Goal: Task Accomplishment & Management: Manage account settings

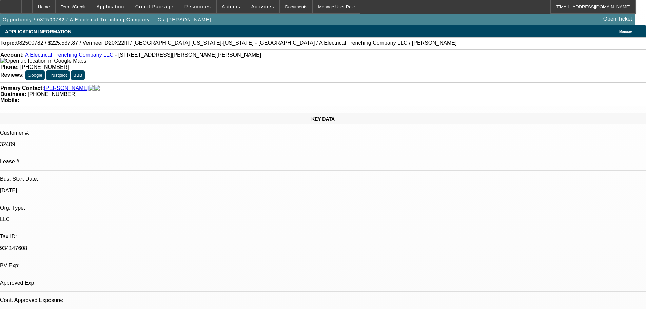
select select "0"
select select "2"
select select "0"
select select "6"
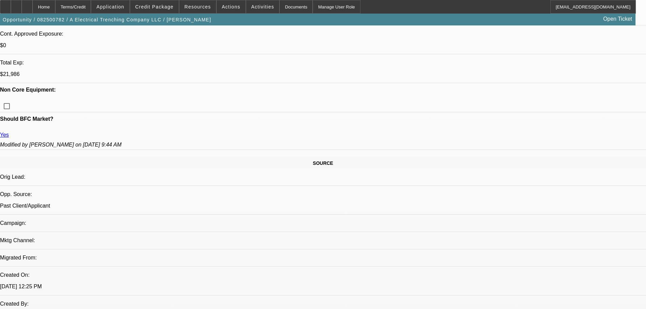
scroll to position [271, 0]
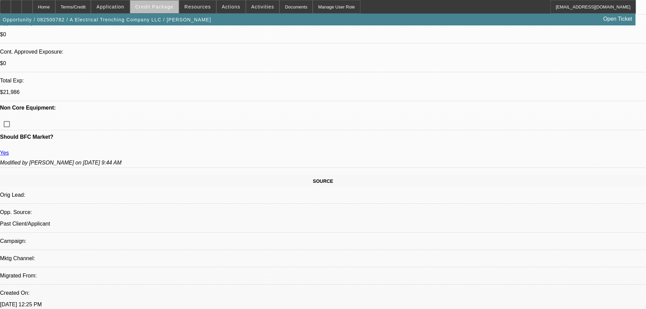
click at [172, 11] on span at bounding box center [154, 7] width 48 height 16
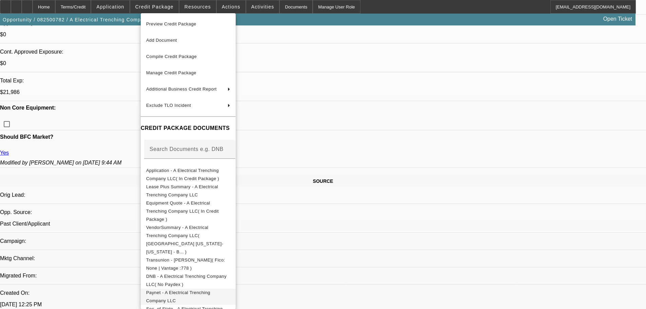
click at [233, 289] on button "Paynet - A Electrical Trenching Company LLC" at bounding box center [188, 297] width 95 height 16
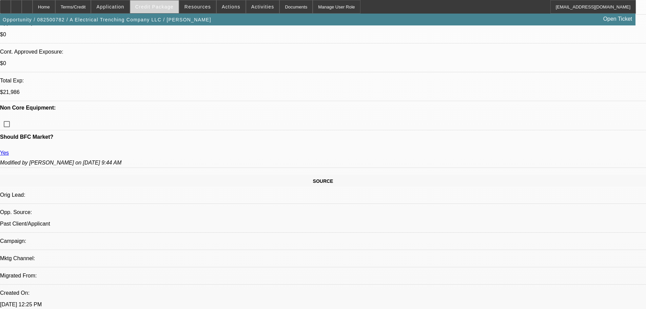
click at [163, 8] on span "Credit Package" at bounding box center [154, 6] width 38 height 5
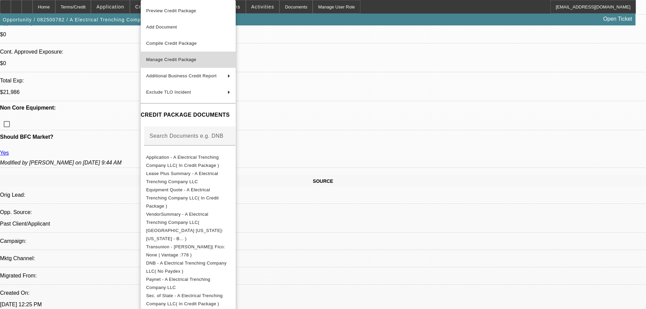
click at [170, 64] on button "Manage Credit Package" at bounding box center [188, 60] width 95 height 16
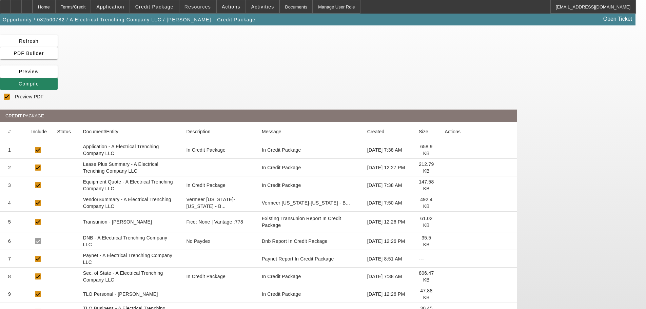
scroll to position [34, 0]
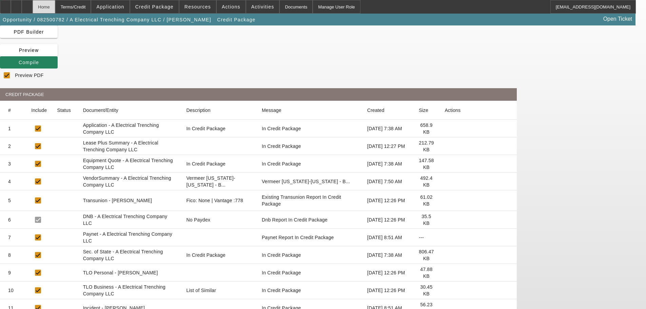
click at [55, 4] on div "Home" at bounding box center [44, 7] width 23 height 14
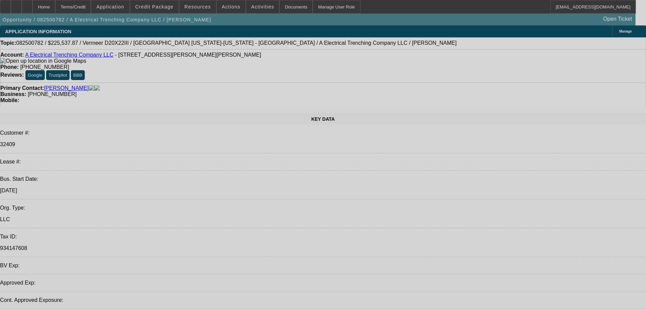
select select "0"
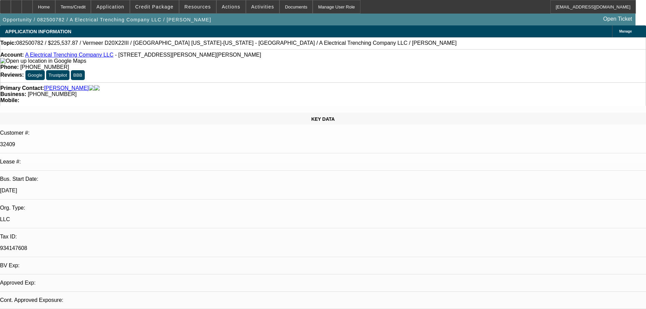
select select "2"
select select "0"
select select "6"
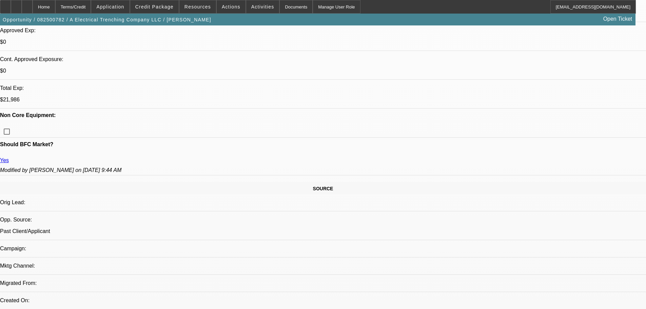
scroll to position [305, 0]
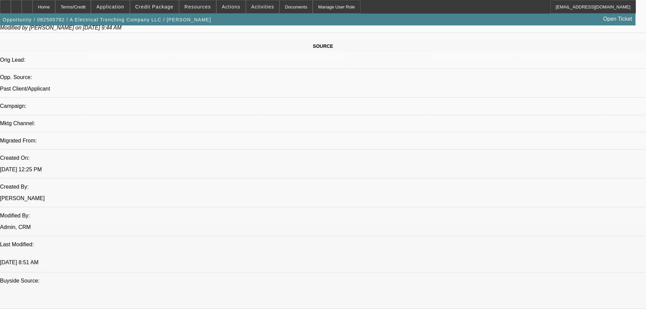
scroll to position [407, 0]
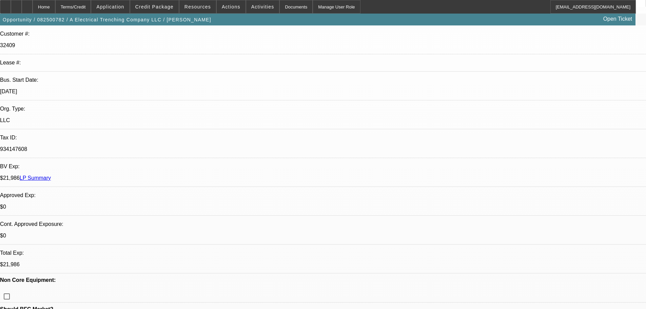
scroll to position [0, 0]
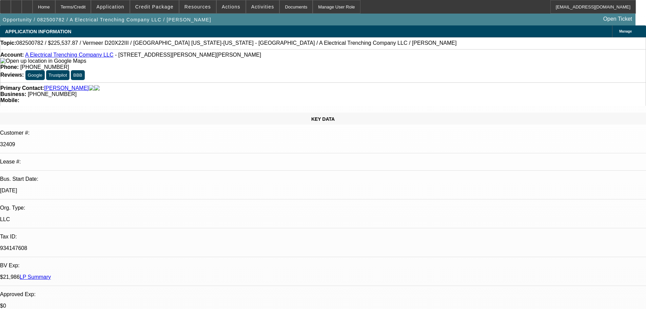
click at [55, 57] on link "A Electrical Trenching Company LLC" at bounding box center [69, 55] width 88 height 6
click at [129, 11] on span at bounding box center [110, 7] width 38 height 16
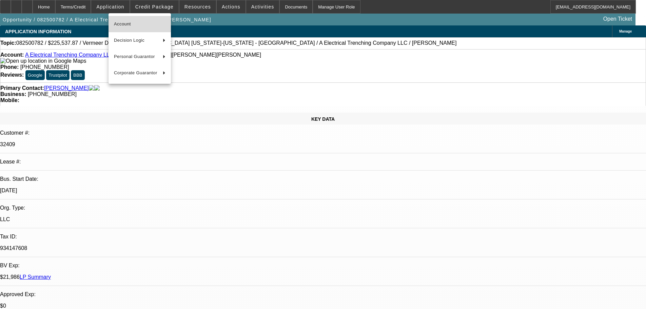
click at [136, 22] on span "Account" at bounding box center [140, 24] width 52 height 8
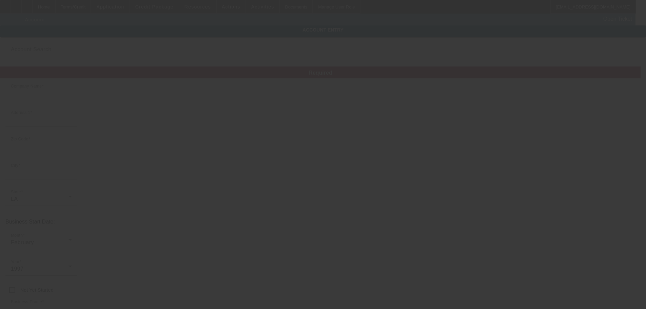
type input "A Electrical Trenching Company LLC"
type input "1174 Cormier Rd"
type input "70517"
type input "Breaux Bridge"
type input "[PHONE_NUMBER]"
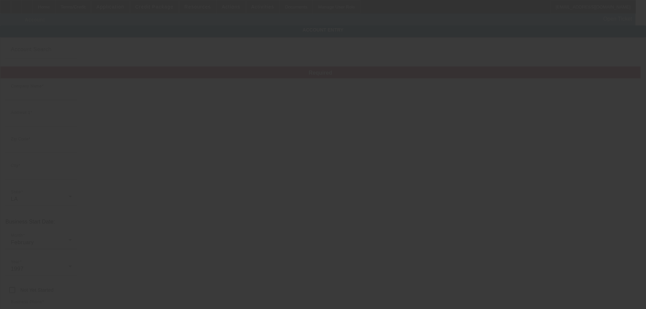
type input "johnny2trench@gmail.com"
type input "Saint Martin"
type input "934147608"
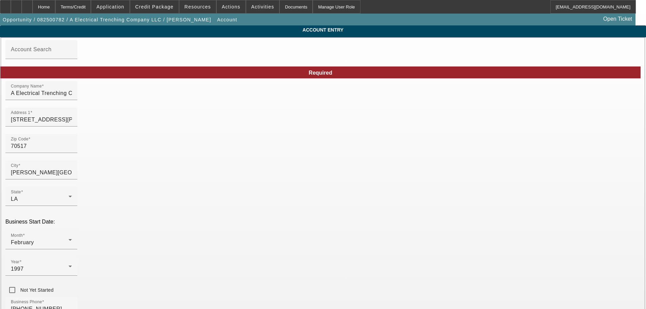
type input "8/29/2025"
click at [55, 8] on div "Home" at bounding box center [44, 7] width 23 height 14
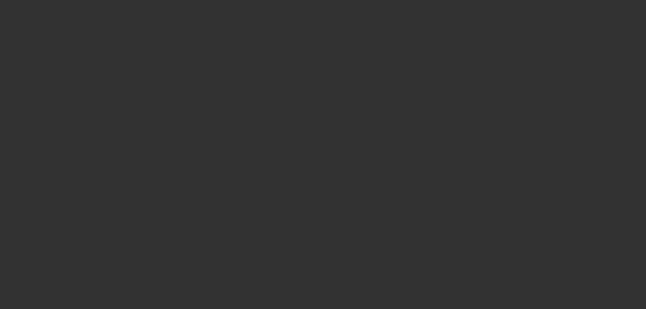
select select "0"
select select "2"
select select "0"
select select "6"
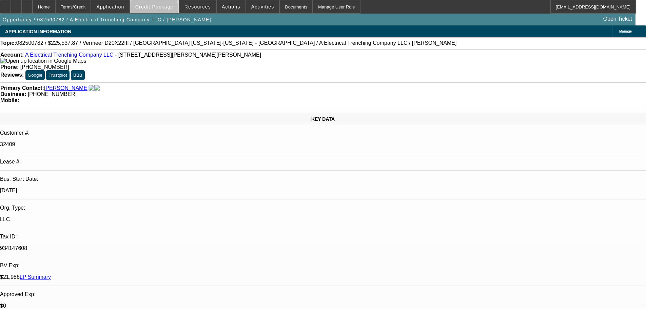
click at [164, 10] on span at bounding box center [154, 7] width 48 height 16
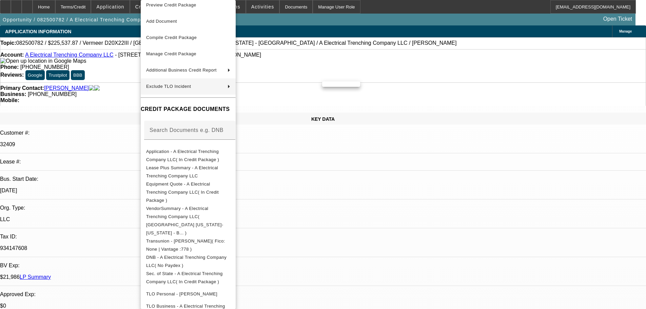
scroll to position [14, 0]
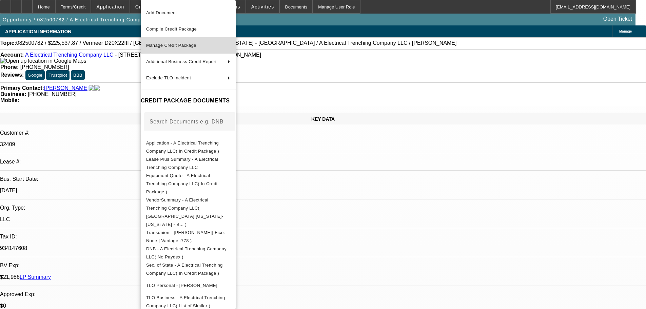
click at [206, 46] on span "Manage Credit Package" at bounding box center [188, 45] width 84 height 8
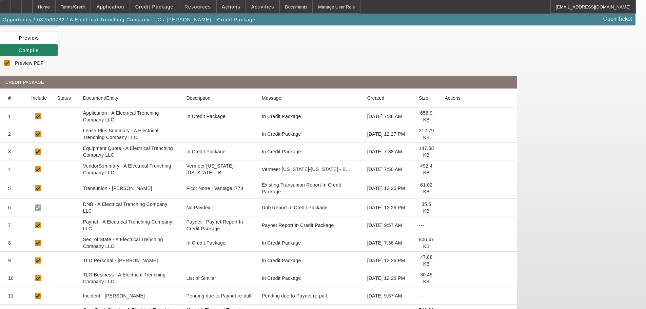
scroll to position [60, 0]
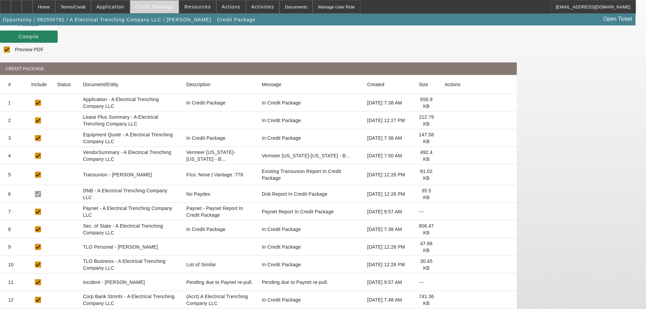
click at [161, 7] on span "Credit Package" at bounding box center [154, 6] width 38 height 5
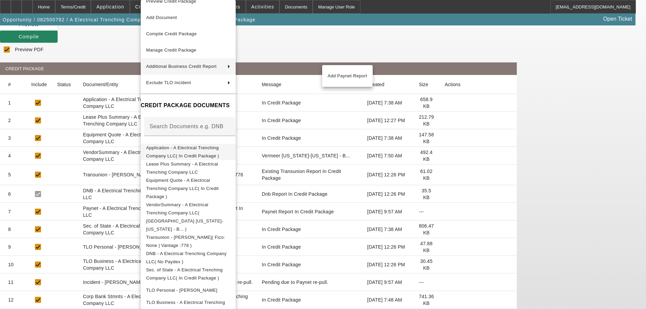
scroll to position [14, 0]
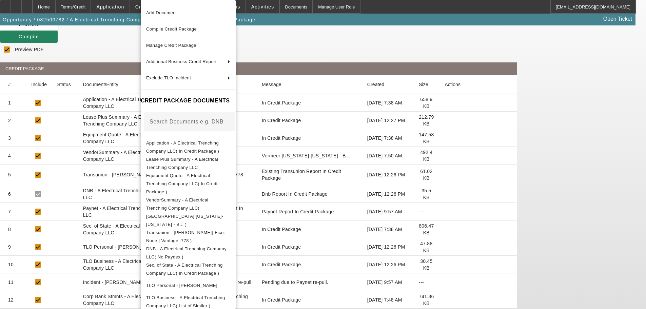
click at [363, 140] on div at bounding box center [323, 154] width 646 height 309
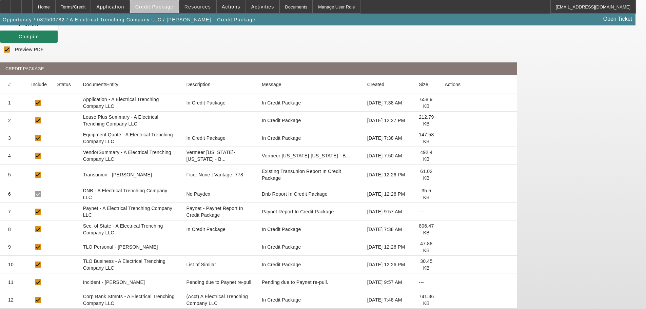
click at [165, 4] on span at bounding box center [154, 7] width 48 height 16
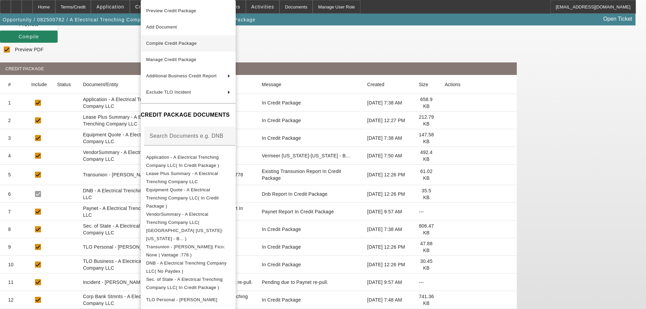
click at [175, 46] on span "Compile Credit Package" at bounding box center [188, 43] width 84 height 8
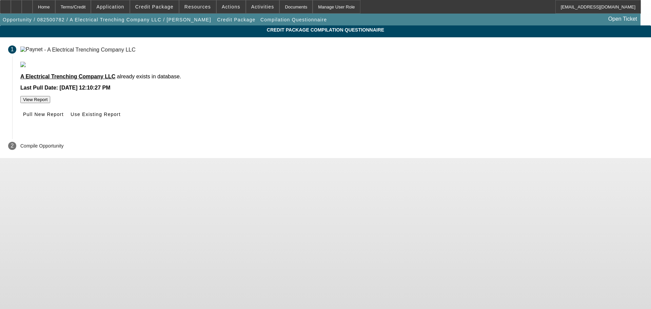
click at [50, 103] on button "View Report" at bounding box center [35, 99] width 30 height 7
click at [120, 117] on span "Use Existing Report" at bounding box center [96, 114] width 50 height 5
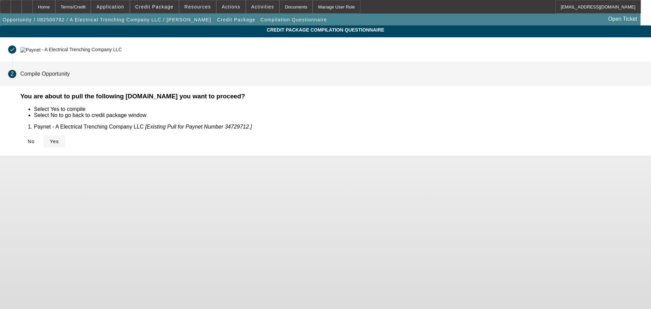
click at [59, 139] on span "Yes" at bounding box center [54, 141] width 9 height 5
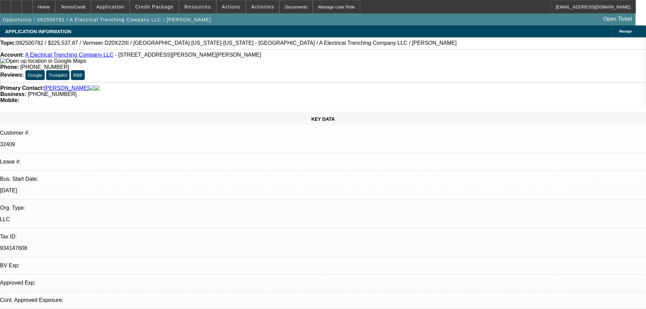
select select "0"
select select "2"
select select "0"
select select "6"
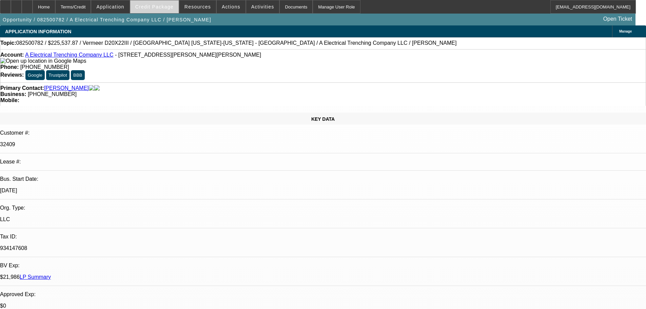
click at [166, 9] on span at bounding box center [154, 7] width 48 height 16
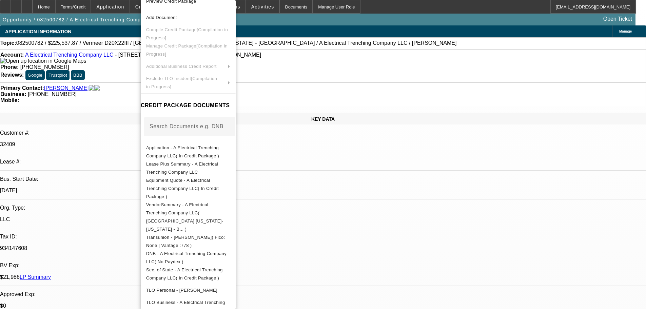
scroll to position [14, 0]
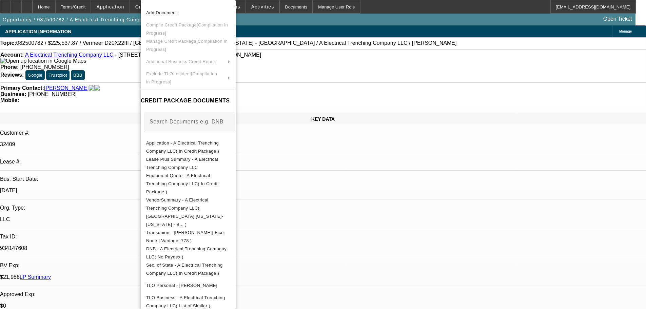
click at [121, 60] on div at bounding box center [323, 154] width 646 height 309
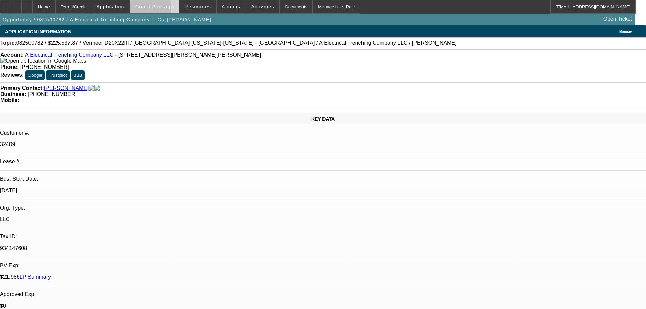
click at [157, 9] on span "Credit Package" at bounding box center [154, 6] width 38 height 5
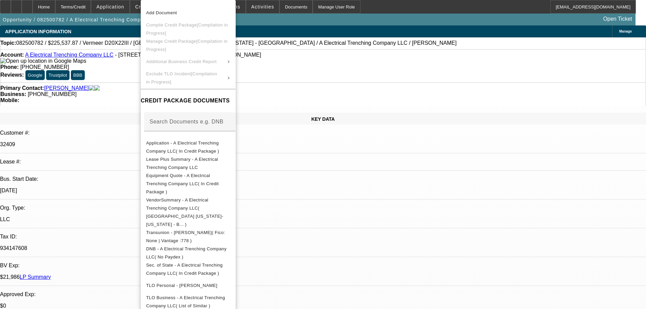
click at [111, 97] on div at bounding box center [323, 154] width 646 height 309
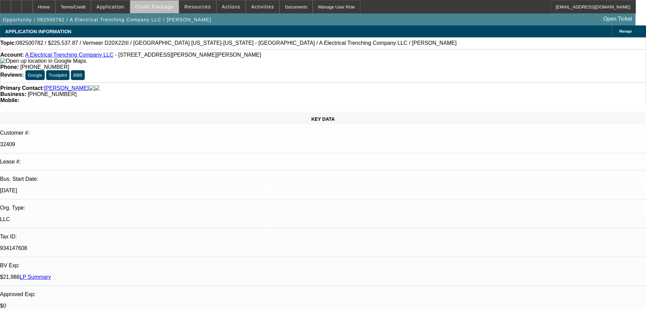
click at [172, 5] on span "Credit Package" at bounding box center [154, 6] width 38 height 5
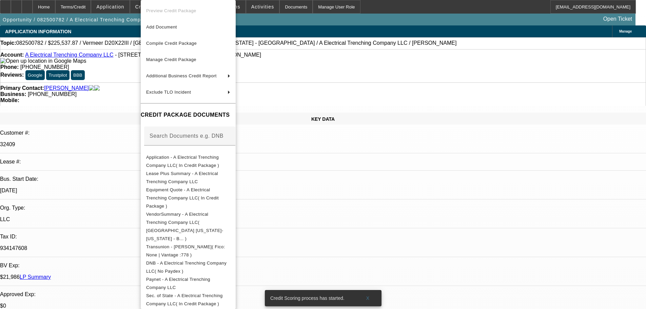
click at [120, 37] on div at bounding box center [323, 154] width 646 height 309
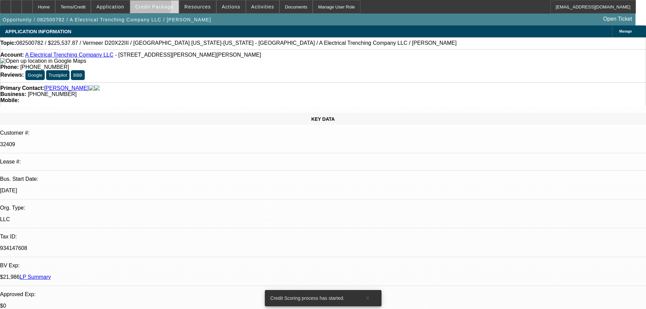
click at [157, 6] on span "Credit Package" at bounding box center [154, 6] width 38 height 5
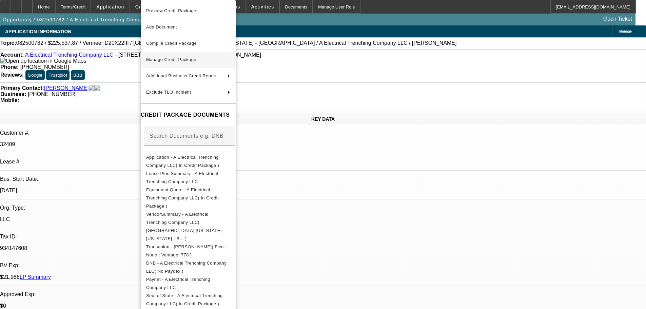
click at [170, 60] on span "Manage Credit Package" at bounding box center [171, 59] width 50 height 5
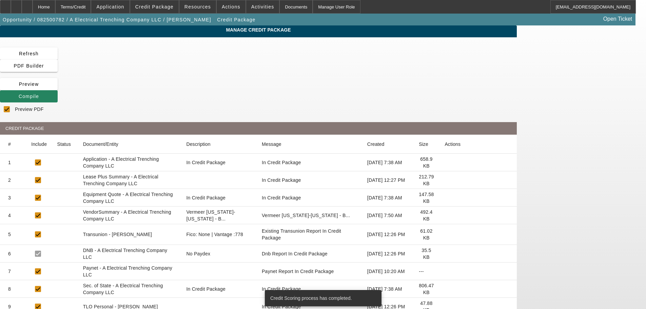
checkbox input "true"
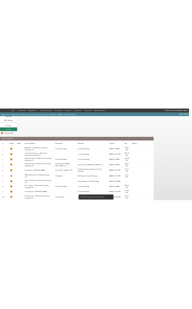
scroll to position [60, 0]
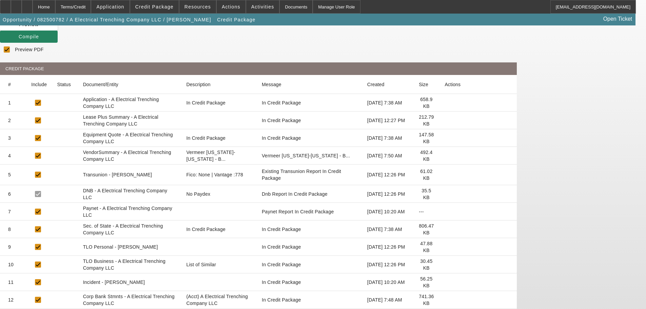
click at [445, 212] on icon at bounding box center [445, 212] width 0 height 0
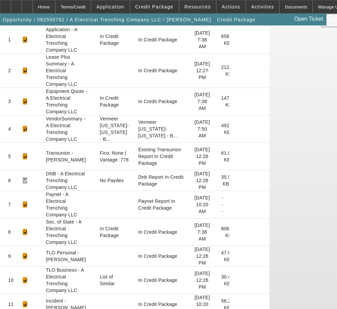
scroll to position [127, 0]
click at [235, 205] on icon at bounding box center [235, 205] width 0 height 0
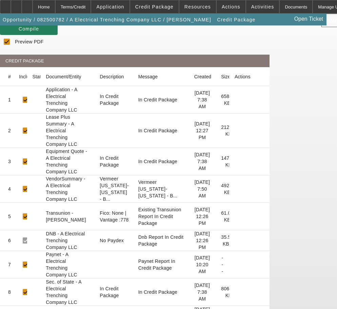
scroll to position [0, 0]
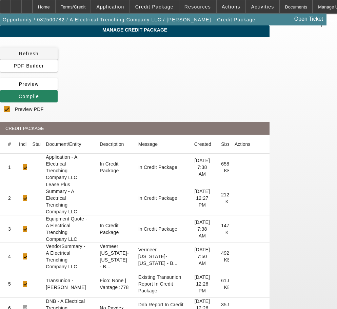
click at [39, 56] on span "Refresh" at bounding box center [29, 53] width 20 height 5
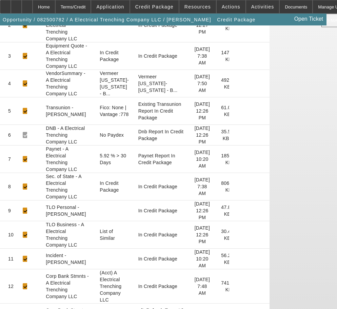
scroll to position [161, 0]
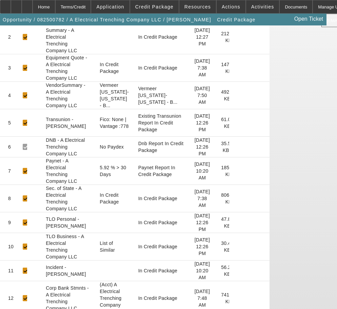
click at [235, 171] on icon at bounding box center [235, 171] width 0 height 0
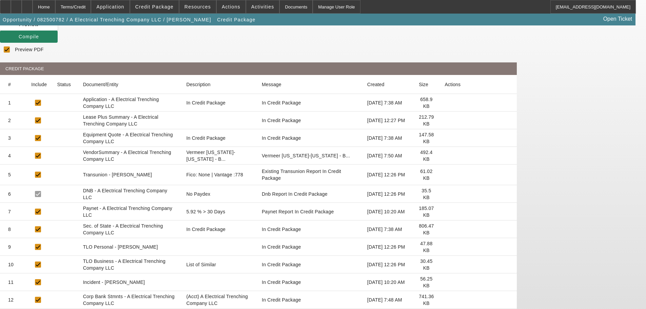
scroll to position [0, 0]
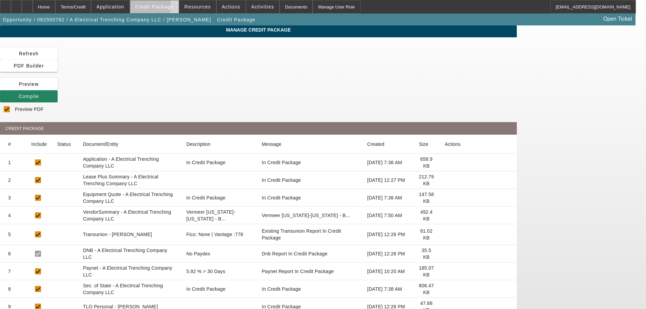
click at [152, 7] on span "Credit Package" at bounding box center [154, 6] width 38 height 5
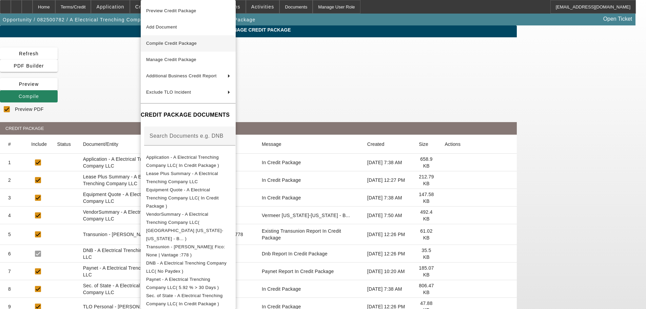
click at [159, 39] on button "Compile Credit Package" at bounding box center [188, 43] width 95 height 16
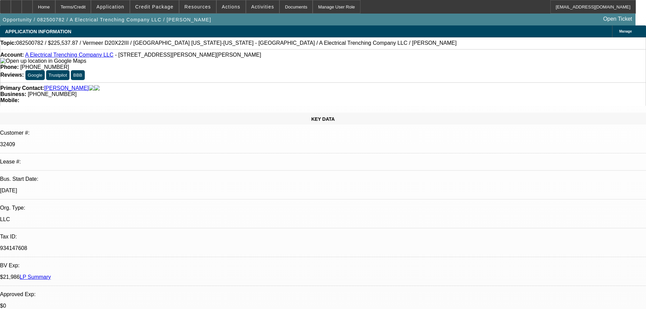
select select "0"
select select "2"
select select "0"
select select "6"
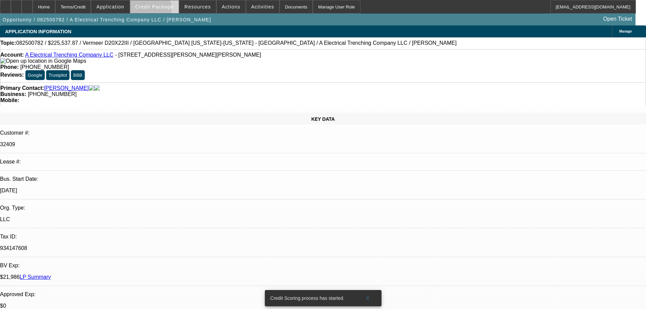
click at [157, 10] on span at bounding box center [154, 7] width 48 height 16
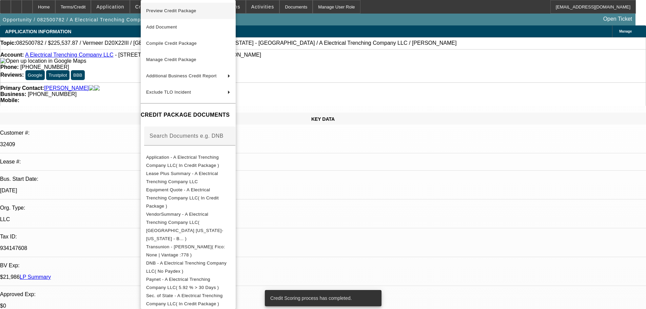
click at [180, 15] on button "Preview Credit Package" at bounding box center [188, 11] width 95 height 16
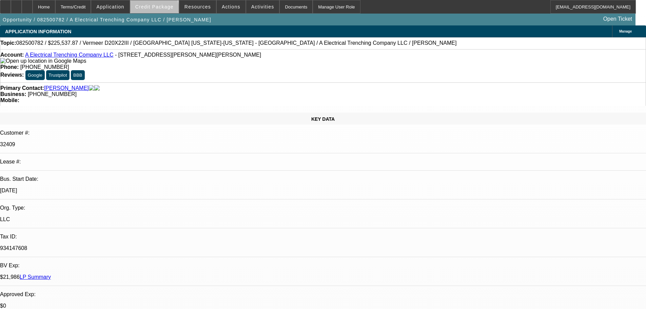
click at [164, 12] on span at bounding box center [154, 7] width 48 height 16
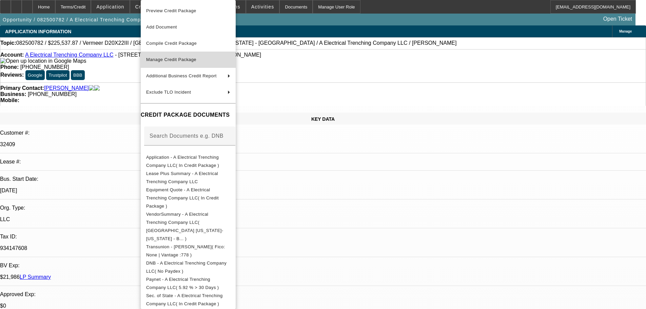
click at [182, 57] on span "Manage Credit Package" at bounding box center [171, 59] width 50 height 5
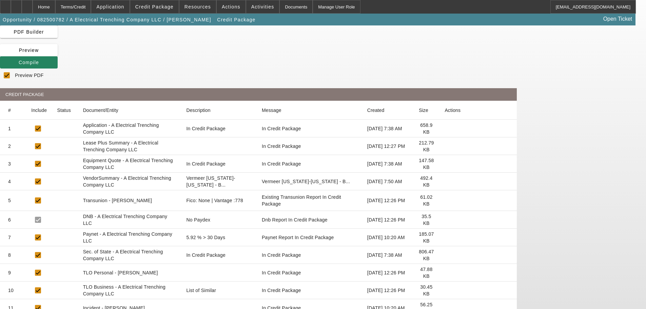
scroll to position [60, 0]
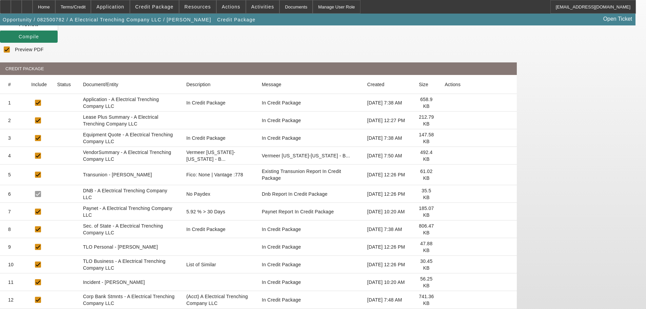
click at [445, 282] on icon at bounding box center [445, 282] width 0 height 0
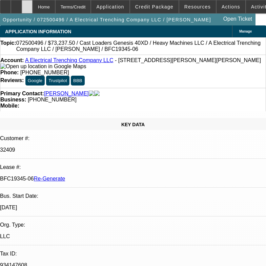
select select "0"
select select "3"
select select "0"
select select "6"
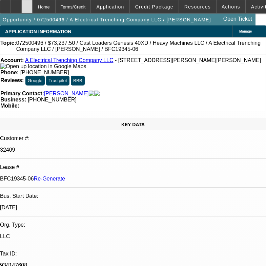
select select "0"
select select "3"
select select "0"
select select "6"
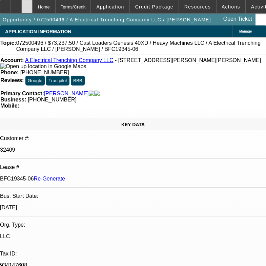
select select "0"
select select "3"
select select "0"
select select "6"
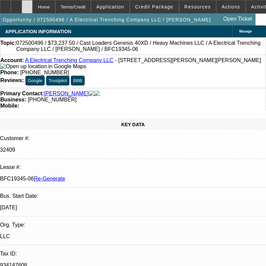
select select "0"
select select "2"
select select "0"
select select "6"
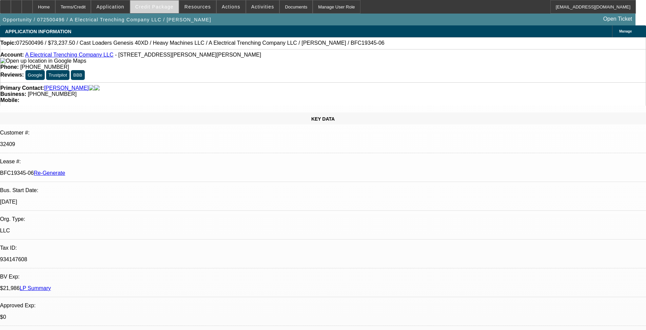
click at [158, 8] on span "Credit Package" at bounding box center [154, 6] width 38 height 5
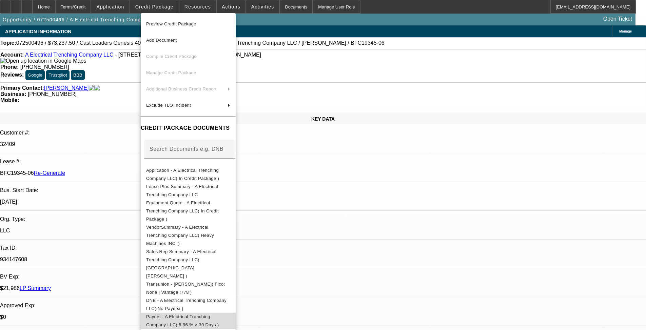
click at [177, 271] on span "Paynet - A Electrical Trenching Company LLC( 5.96 % > 30 Days )" at bounding box center [188, 321] width 84 height 16
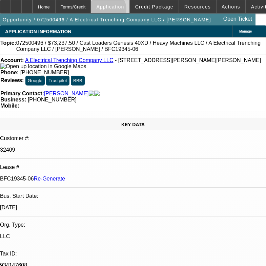
click at [125, 11] on span at bounding box center [110, 7] width 38 height 16
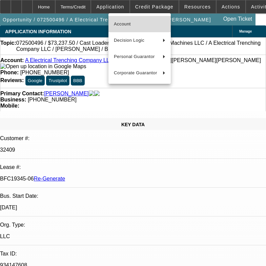
click at [122, 23] on span "Account" at bounding box center [140, 24] width 52 height 8
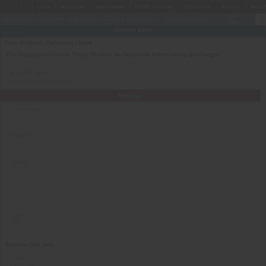
type input "A Electrical Trenching Company LLC"
type input "1174 Cormier Rd"
type input "70517"
type input "Breaux Bridge"
type input "[PHONE_NUMBER]"
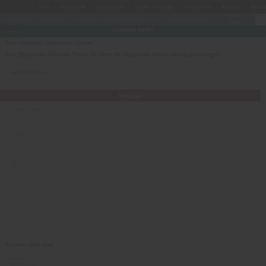
type input "johnny2trench@gmail.com"
type input "Saint Martin"
type input "934147608"
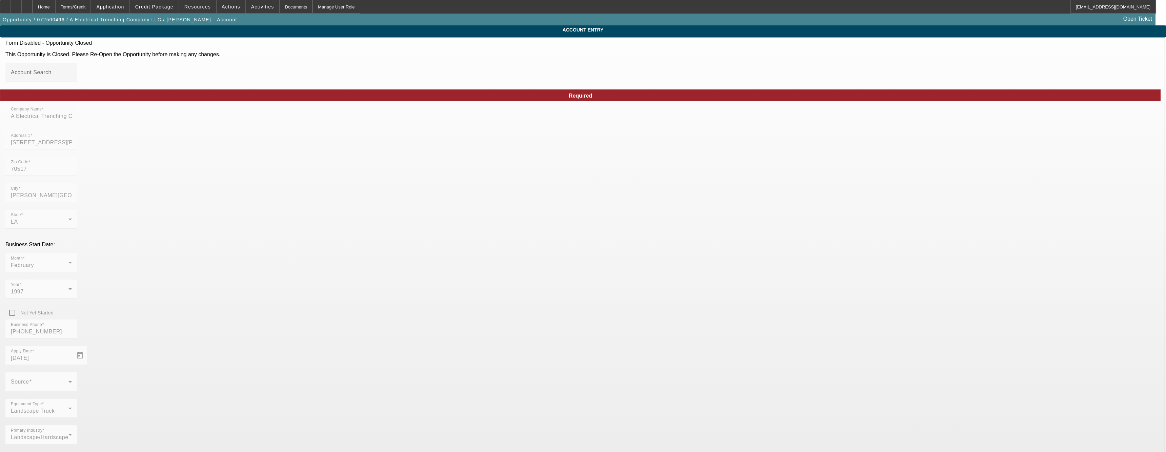
type input "7/22/2025"
click at [55, 9] on div "Home" at bounding box center [44, 7] width 23 height 14
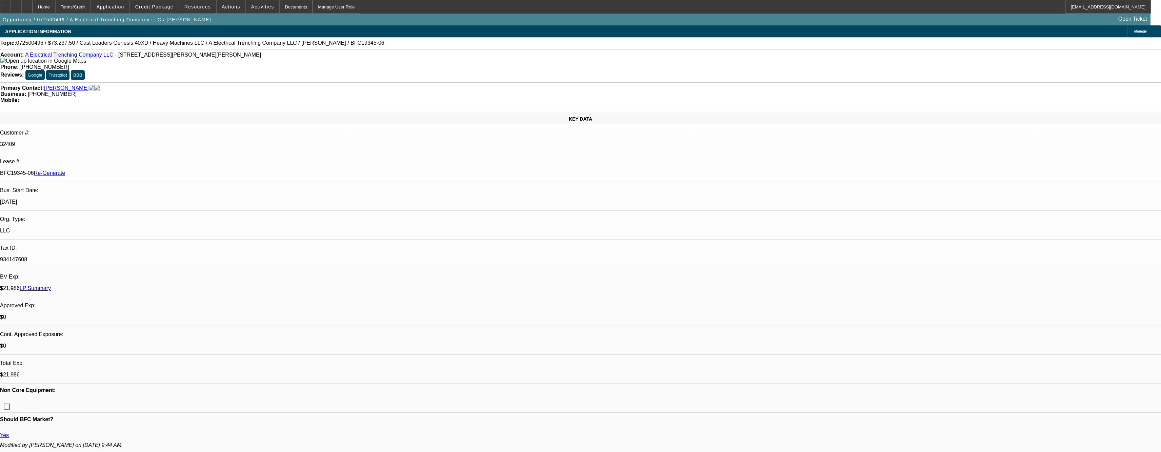
select select "0"
select select "3"
select select "0"
select select "6"
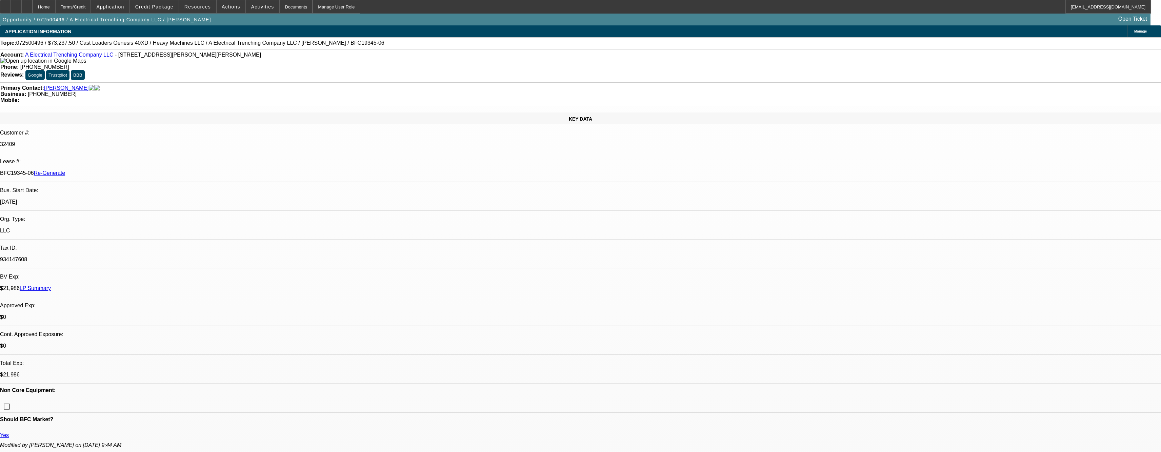
select select "0"
select select "3"
select select "0"
select select "6"
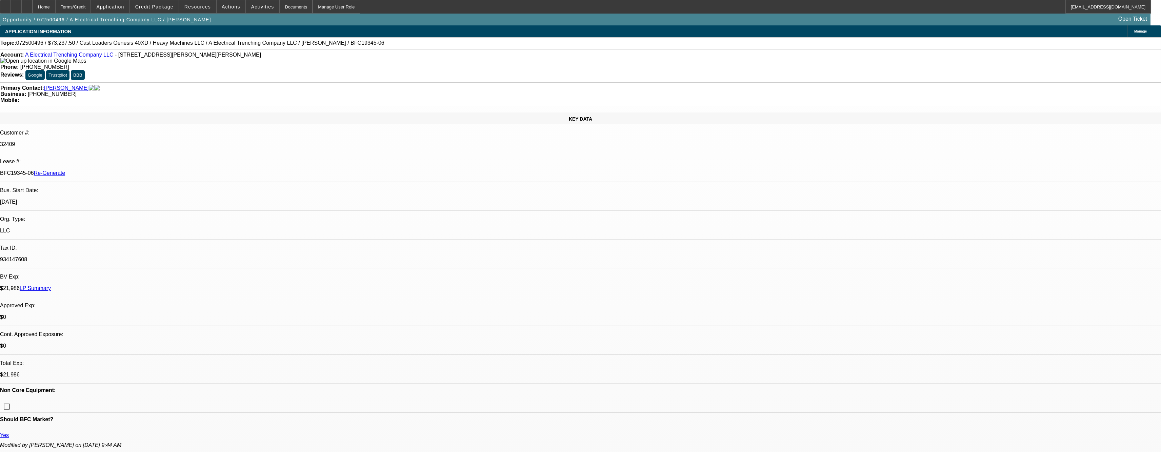
select select "0"
select select "3"
select select "0"
select select "6"
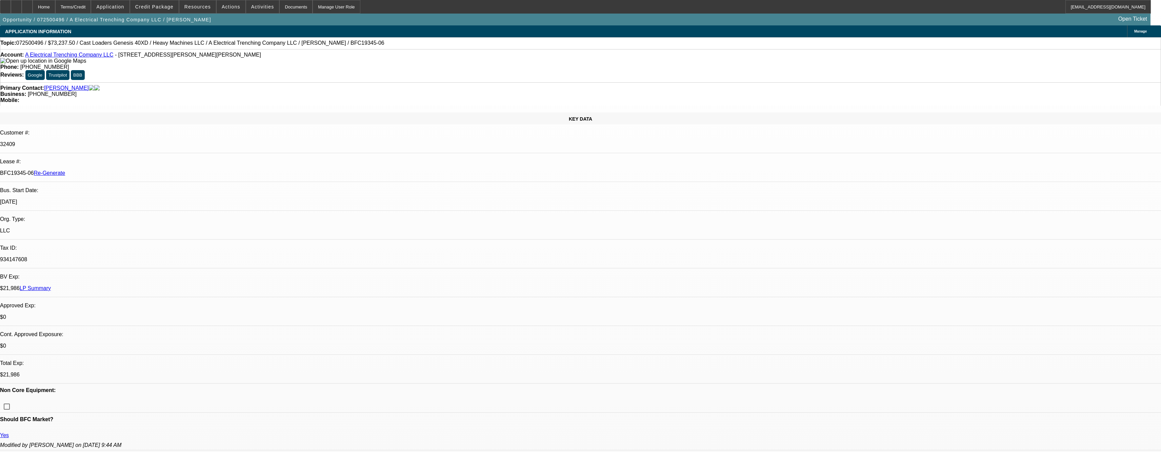
select select "0"
select select "2"
select select "0"
select select "6"
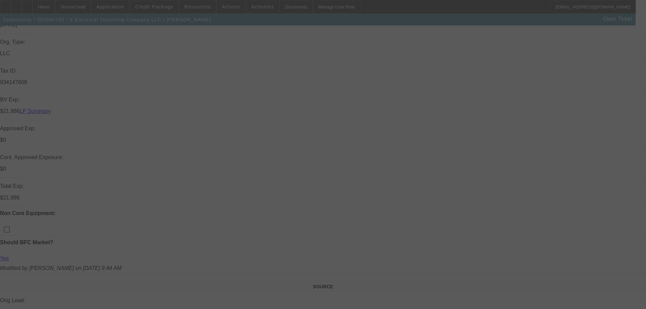
scroll to position [170, 0]
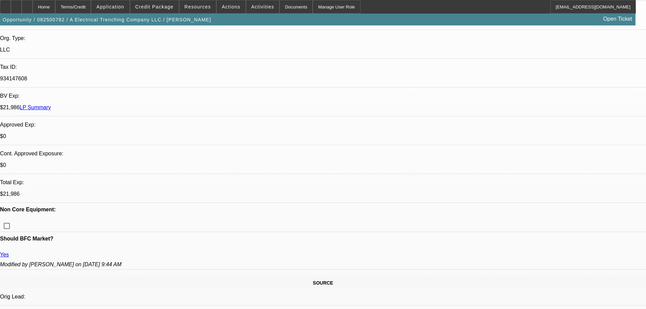
select select "0"
select select "2"
select select "0"
select select "6"
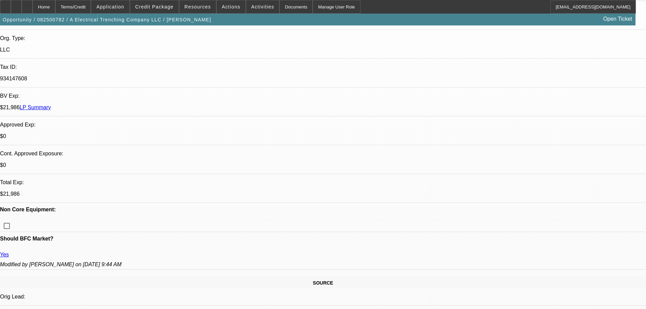
scroll to position [0, 0]
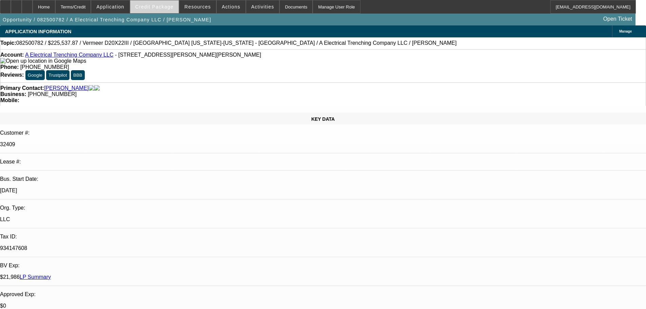
click at [159, 9] on span "Credit Package" at bounding box center [154, 6] width 38 height 5
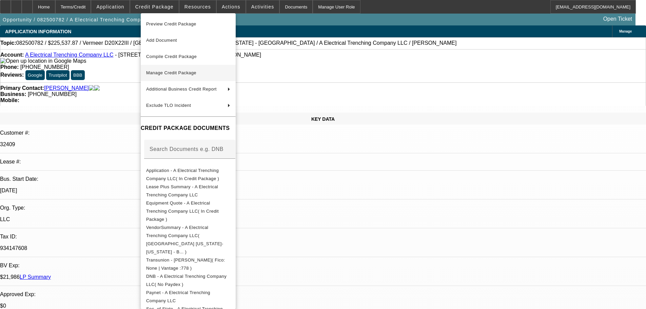
click at [180, 70] on span "Manage Credit Package" at bounding box center [188, 73] width 84 height 8
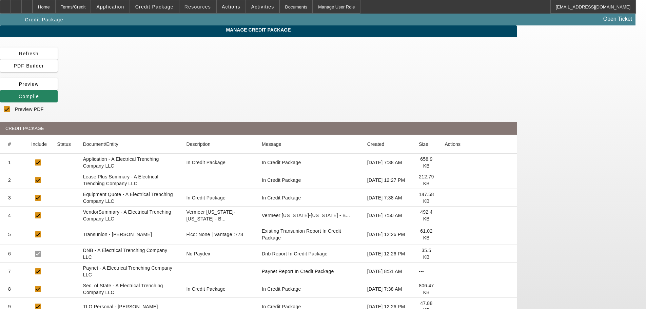
checkbox input "true"
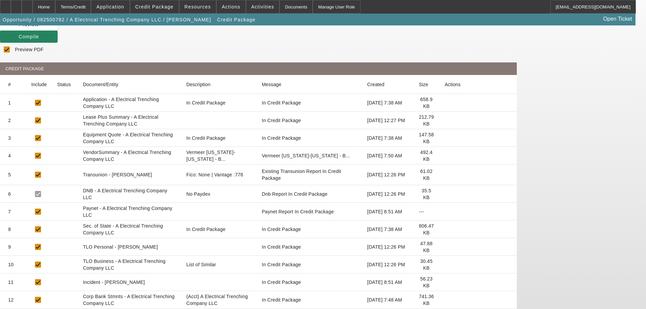
click at [445, 212] on icon at bounding box center [445, 212] width 0 height 0
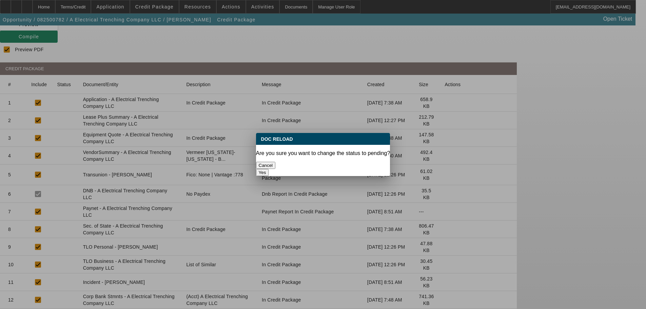
scroll to position [0, 0]
click at [269, 169] on button "Yes" at bounding box center [262, 172] width 13 height 7
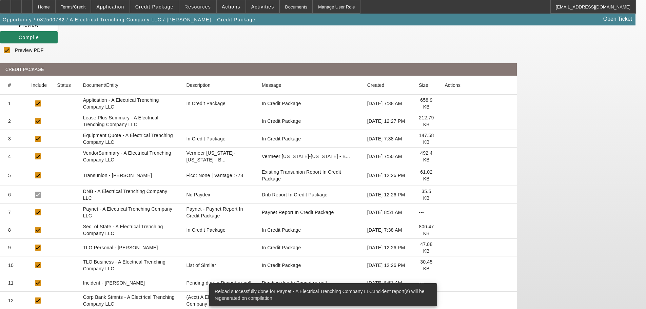
scroll to position [60, 0]
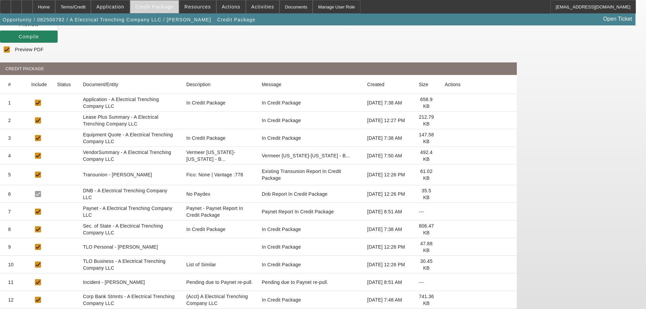
click at [163, 5] on span "Credit Package" at bounding box center [154, 6] width 38 height 5
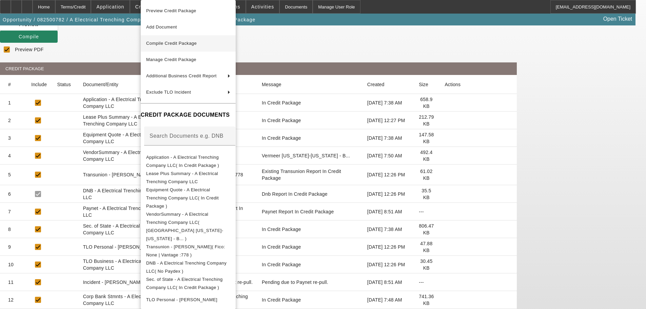
click at [197, 42] on span "Compile Credit Package" at bounding box center [171, 43] width 51 height 5
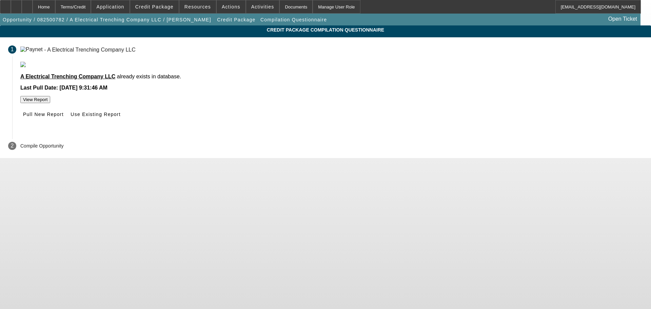
click at [50, 103] on button "View Report" at bounding box center [35, 99] width 30 height 7
click at [123, 122] on span at bounding box center [95, 114] width 55 height 16
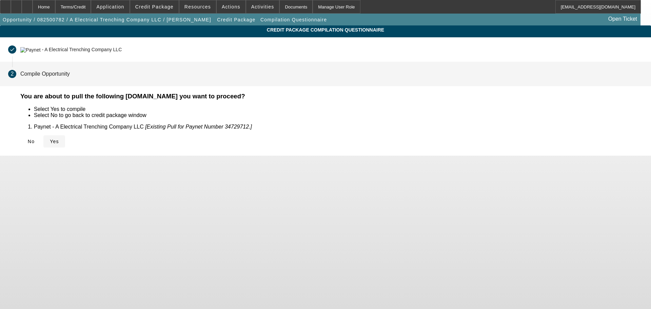
click at [59, 139] on span "Yes" at bounding box center [54, 141] width 9 height 5
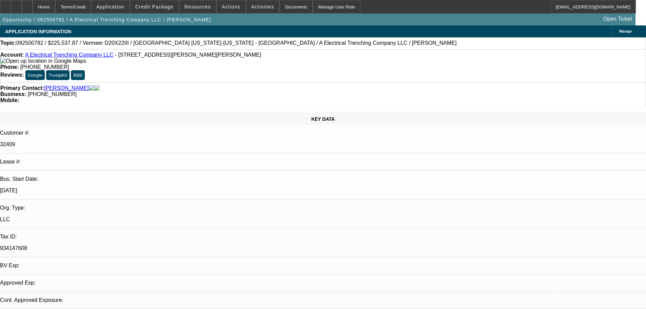
select select "0"
select select "2"
select select "0"
select select "6"
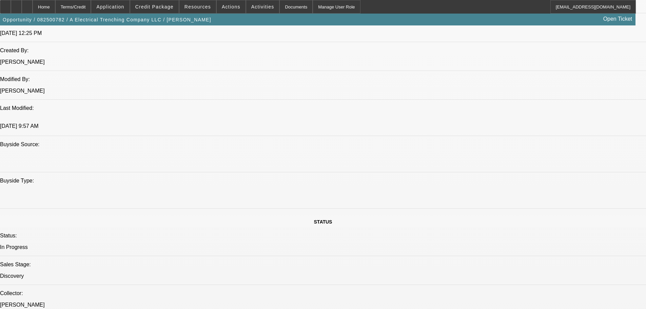
scroll to position [712, 0]
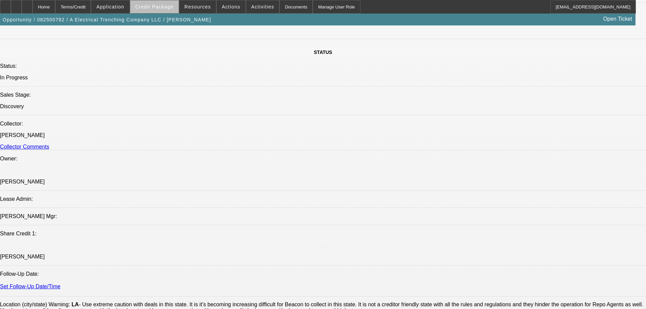
click at [170, 12] on span at bounding box center [154, 7] width 48 height 16
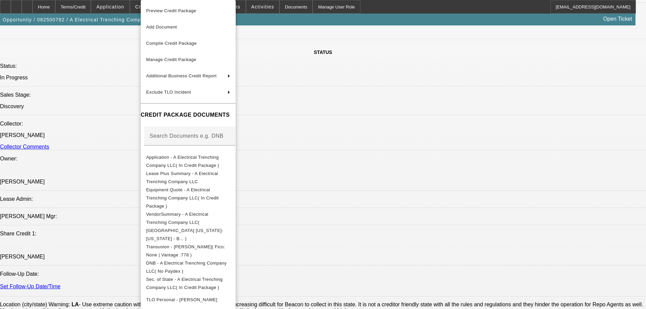
scroll to position [725, 0]
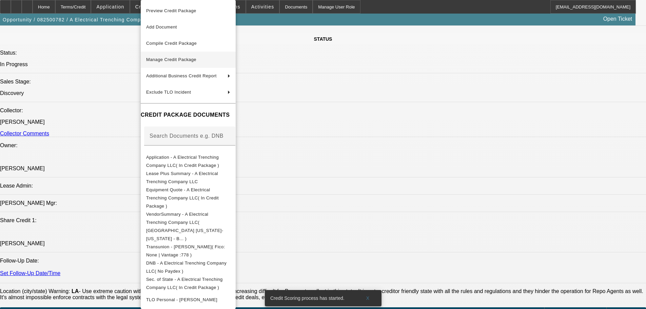
click at [230, 56] on span "Manage Credit Package" at bounding box center [188, 60] width 84 height 8
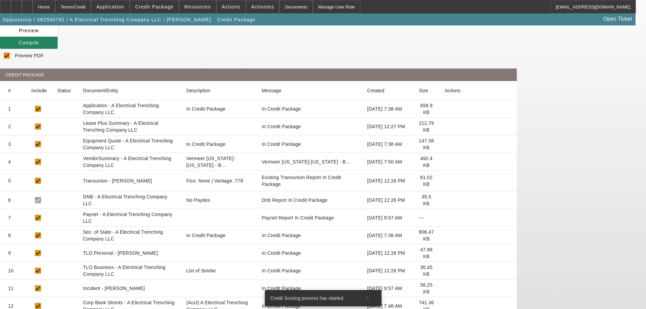
scroll to position [60, 0]
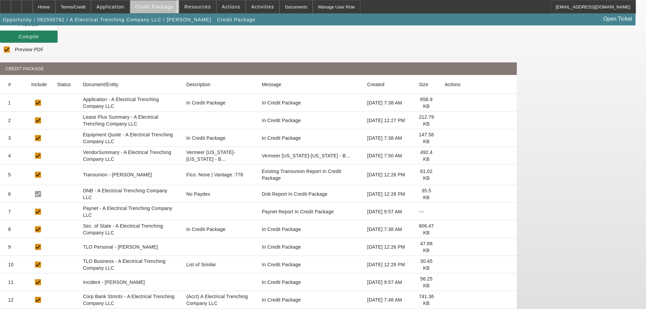
click at [164, 8] on span "Credit Package" at bounding box center [154, 6] width 38 height 5
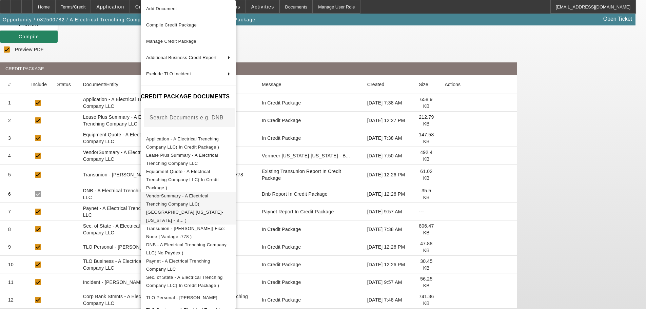
scroll to position [34, 0]
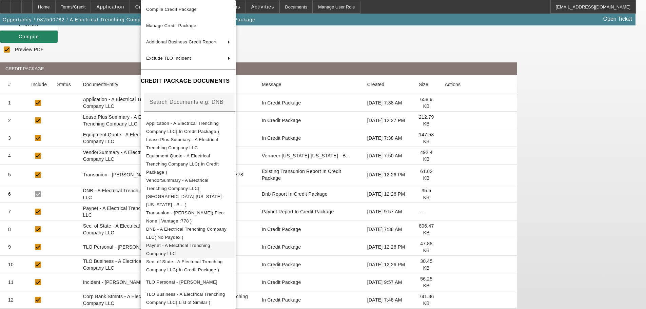
click at [198, 241] on span "Paynet - A Electrical Trenching Company LLC" at bounding box center [188, 249] width 84 height 16
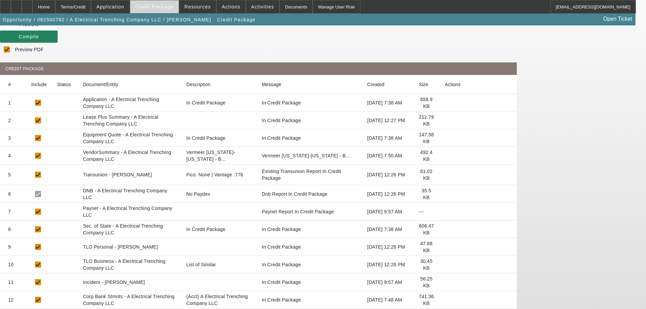
click at [166, 11] on span at bounding box center [154, 7] width 48 height 16
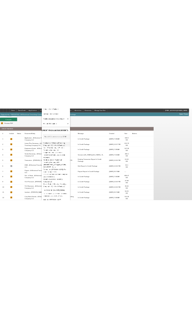
scroll to position [47, 0]
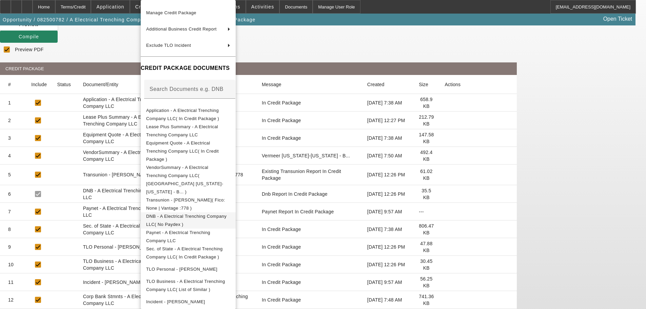
click at [226, 214] on span "DNB - A Electrical Trenching Company LLC( No Paydex )" at bounding box center [186, 220] width 80 height 13
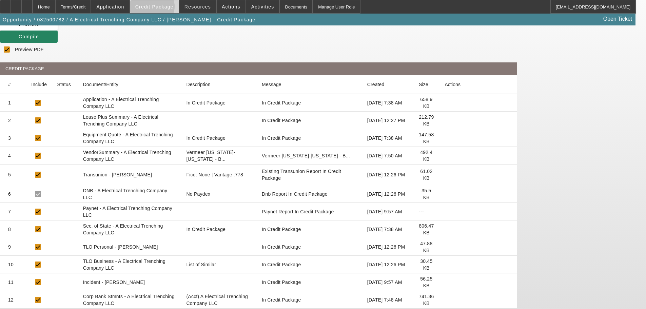
click at [163, 8] on span "Credit Package" at bounding box center [154, 6] width 38 height 5
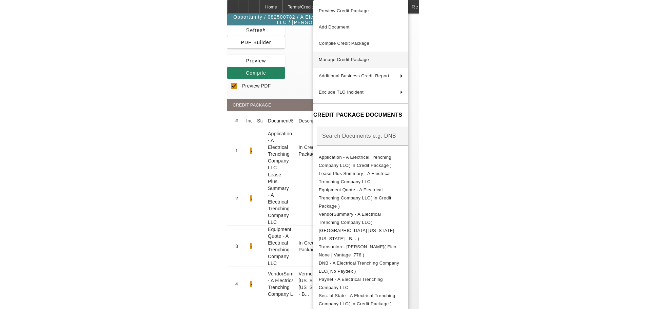
scroll to position [0, 0]
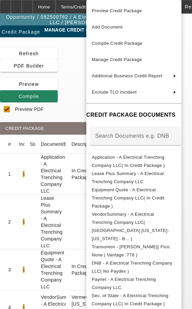
click at [183, 33] on div at bounding box center [96, 154] width 192 height 309
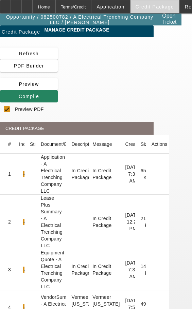
click at [153, 6] on span "Credit Package" at bounding box center [154, 6] width 38 height 5
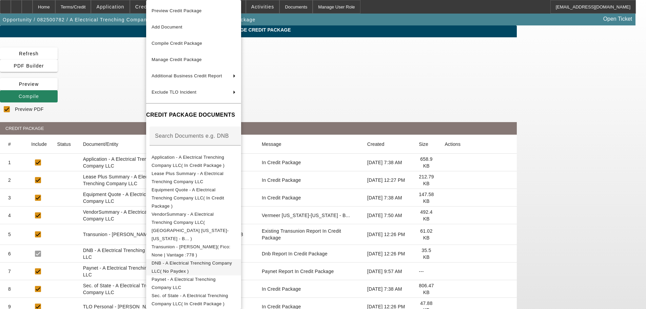
click at [223, 259] on span "DNB - A Electrical Trenching Company LLC( No Paydex )" at bounding box center [194, 267] width 84 height 16
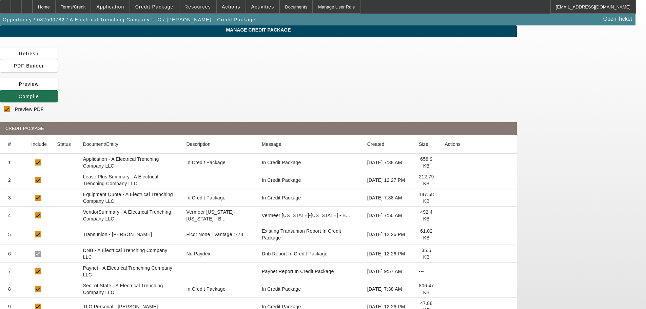
click at [39, 94] on span "Compile" at bounding box center [29, 96] width 20 height 5
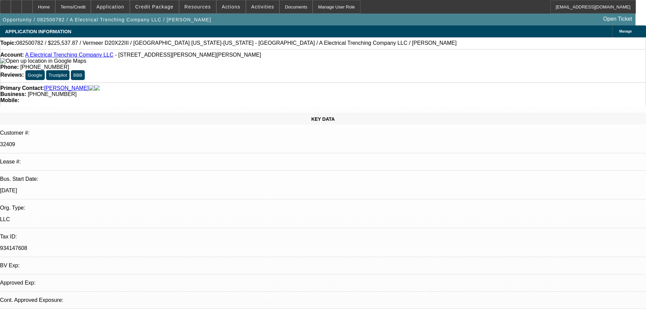
select select "0"
select select "2"
select select "0"
select select "6"
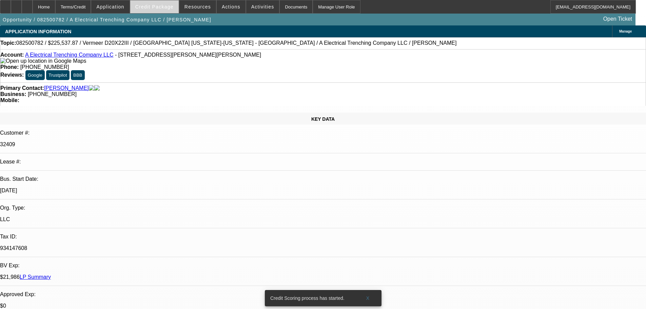
click at [171, 11] on span at bounding box center [154, 7] width 48 height 16
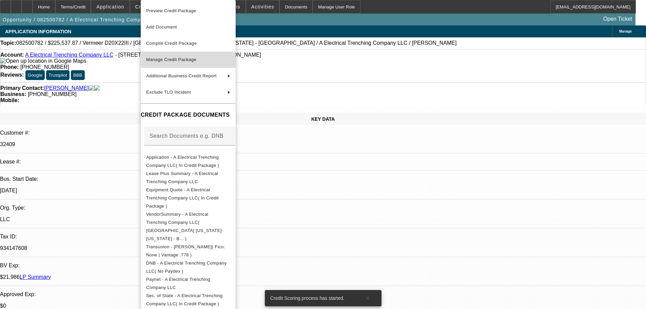
click at [186, 56] on span "Manage Credit Package" at bounding box center [188, 60] width 84 height 8
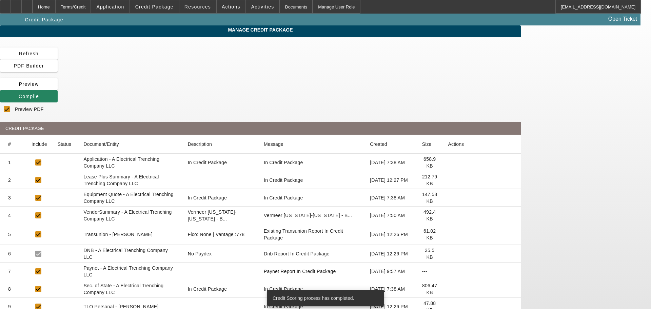
checkbox input "true"
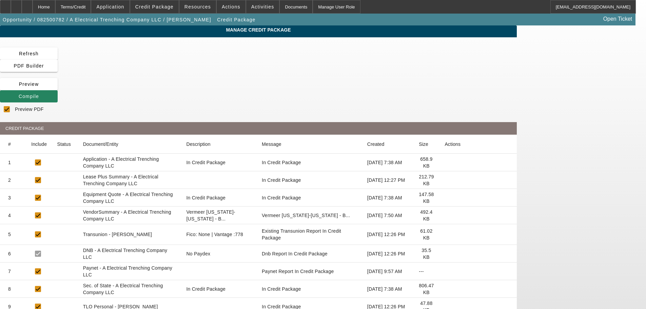
click at [445, 271] on icon at bounding box center [445, 271] width 0 height 0
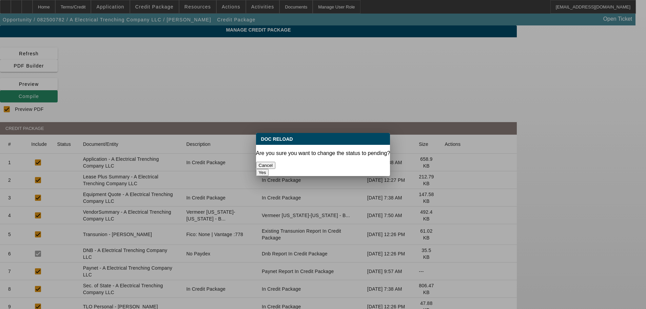
click at [269, 169] on button "Yes" at bounding box center [262, 172] width 13 height 7
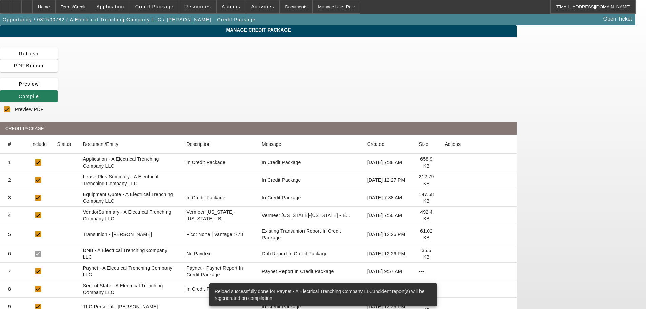
click at [39, 94] on span "Compile" at bounding box center [29, 96] width 20 height 5
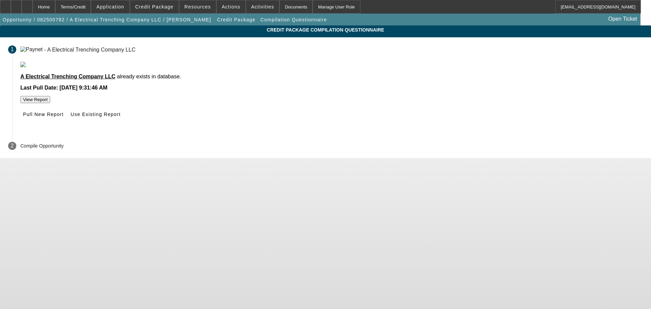
click at [50, 103] on button "View Report" at bounding box center [35, 99] width 30 height 7
click at [55, 2] on div "Home" at bounding box center [44, 7] width 23 height 14
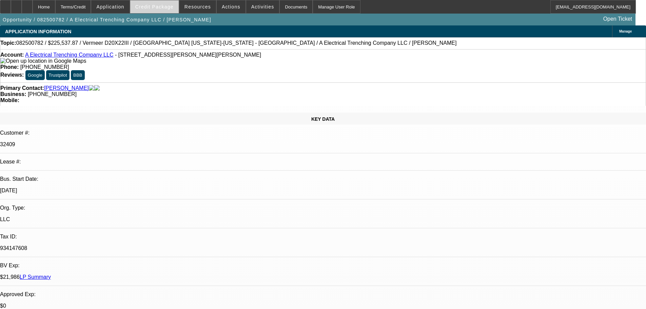
select select "0"
select select "2"
select select "0"
select select "6"
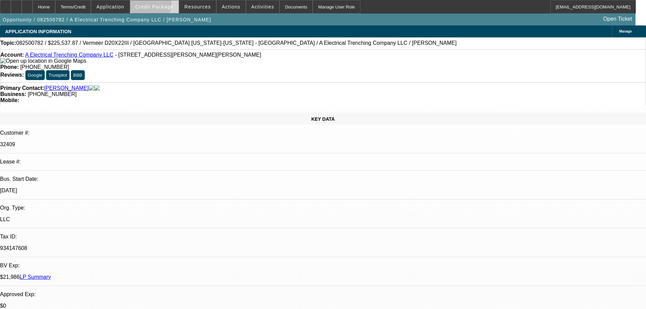
click at [161, 5] on span "Credit Package" at bounding box center [154, 6] width 38 height 5
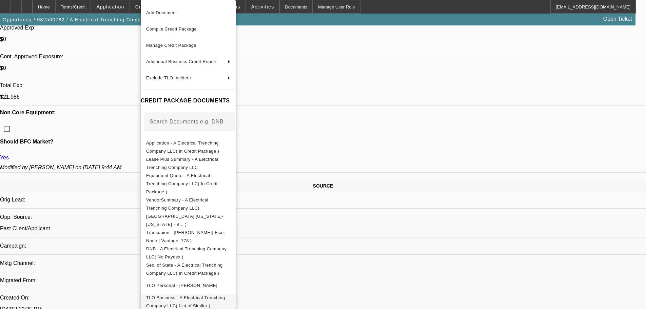
scroll to position [271, 0]
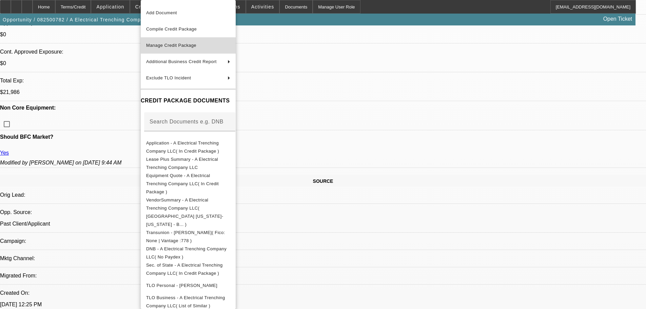
click at [176, 41] on span "Manage Credit Package" at bounding box center [188, 45] width 84 height 8
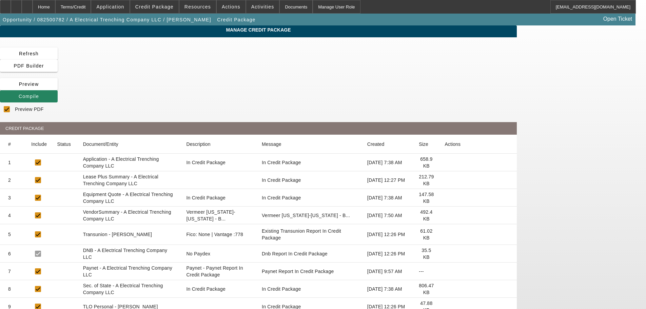
scroll to position [60, 0]
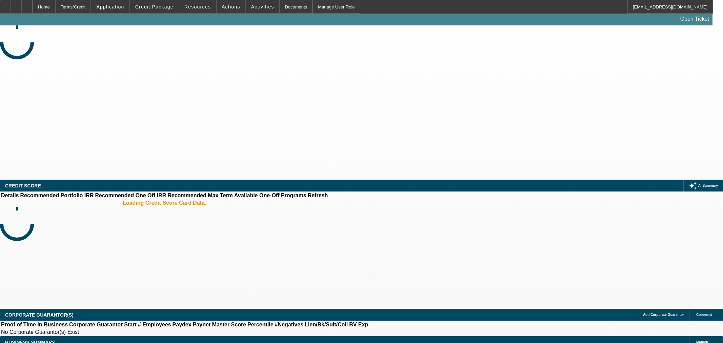
select select "0"
select select "2"
select select "0.1"
select select "4"
